Goal: Navigation & Orientation: Find specific page/section

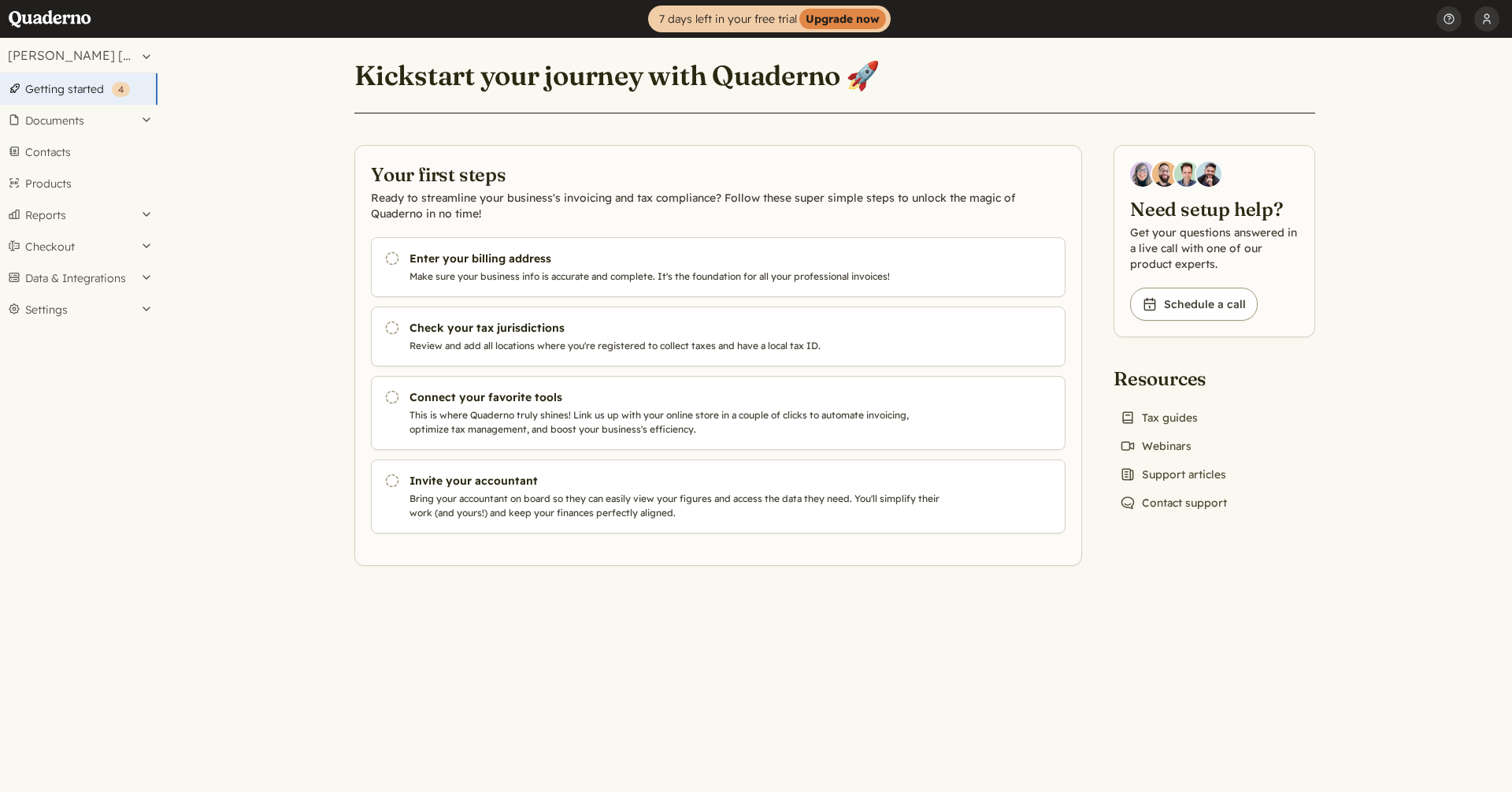
click at [101, 91] on link "Getting started ( 4 )" at bounding box center [79, 89] width 158 height 32
click at [71, 121] on button "Documents" at bounding box center [79, 120] width 158 height 32
click at [72, 119] on button "Documents" at bounding box center [79, 120] width 158 height 32
click at [63, 182] on link "Products" at bounding box center [79, 183] width 158 height 32
click at [57, 177] on link "Products" at bounding box center [79, 183] width 158 height 32
